Goal: Complete application form: Complete application form

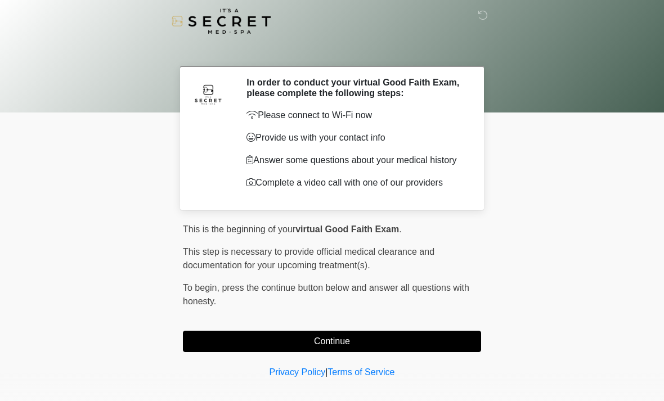
click at [407, 346] on button "Continue" at bounding box center [332, 341] width 298 height 21
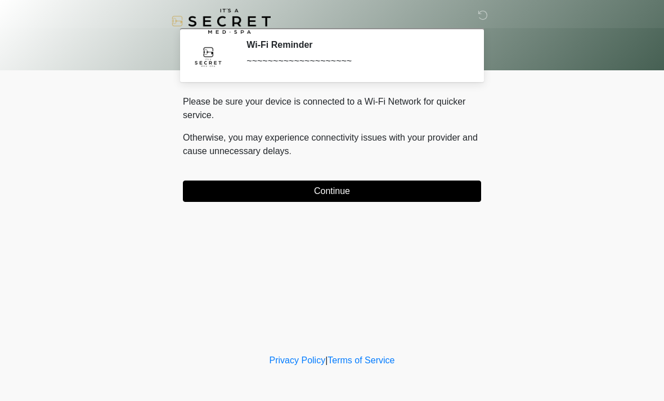
click at [404, 195] on button "Continue" at bounding box center [332, 190] width 298 height 21
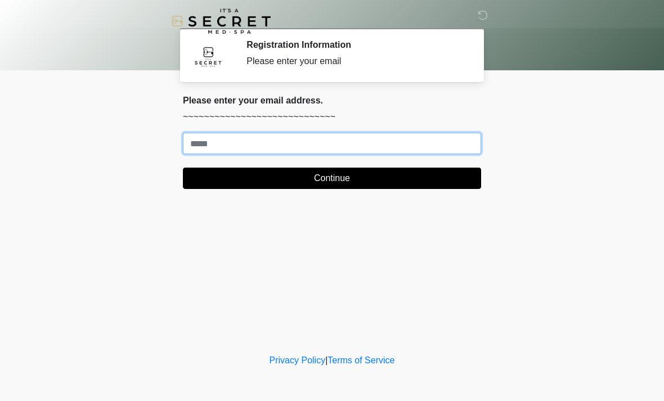
click at [431, 151] on input "Where should we email your treatment plan?" at bounding box center [332, 143] width 298 height 21
type input "**********"
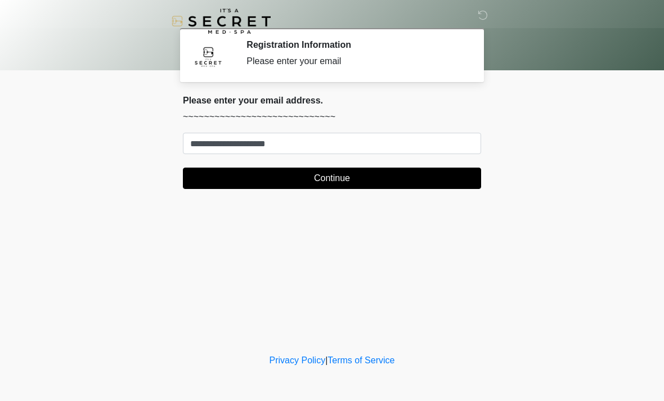
click at [355, 187] on button "Continue" at bounding box center [332, 178] width 298 height 21
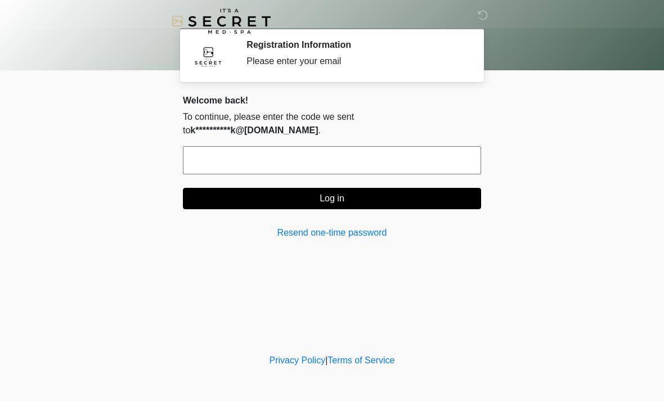
click at [379, 166] on input "text" at bounding box center [332, 160] width 298 height 28
type input "******"
click at [364, 198] on button "Log in" at bounding box center [332, 198] width 298 height 21
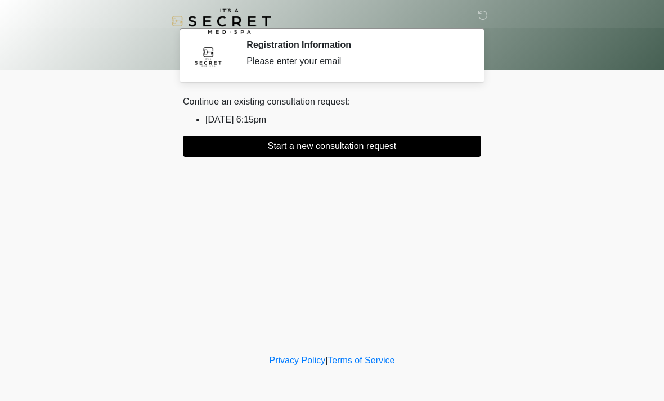
click at [249, 117] on li "2025/09/08 6:15pm" at bounding box center [343, 119] width 276 height 13
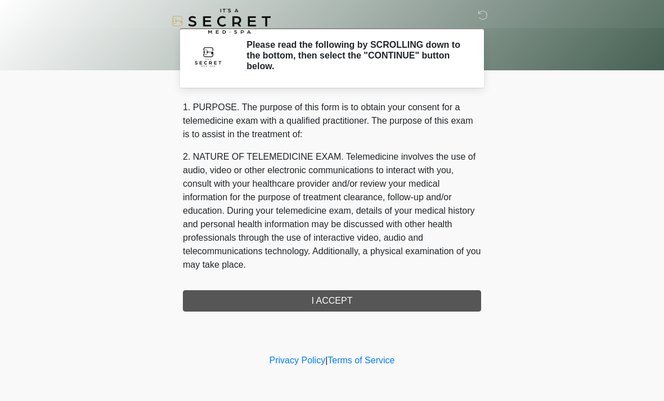
click at [364, 301] on div "1. PURPOSE. The purpose of this form is to obtain your consent for a telemedici…" at bounding box center [332, 206] width 298 height 211
click at [396, 296] on div "1. PURPOSE. The purpose of this form is to obtain your consent for a telemedici…" at bounding box center [332, 206] width 298 height 211
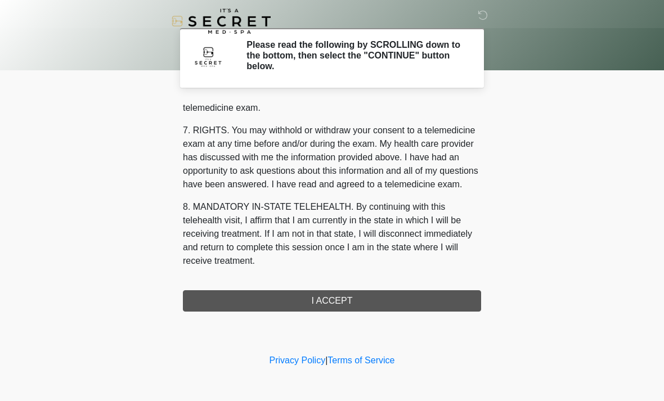
click at [373, 305] on button "I ACCEPT" at bounding box center [332, 300] width 298 height 21
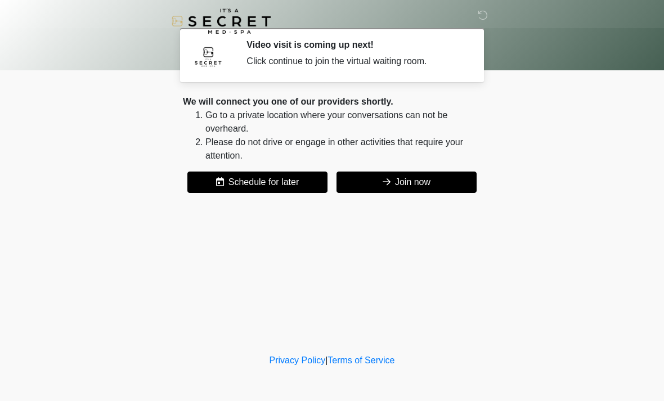
click at [418, 187] on button "Join now" at bounding box center [406, 182] width 140 height 21
